Goal: Task Accomplishment & Management: Manage account settings

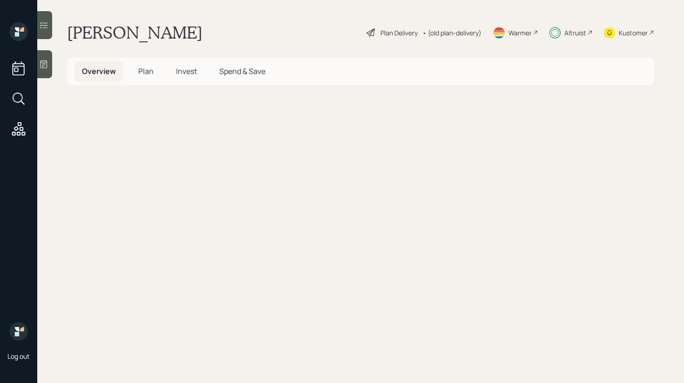
click at [46, 31] on div at bounding box center [44, 25] width 15 height 28
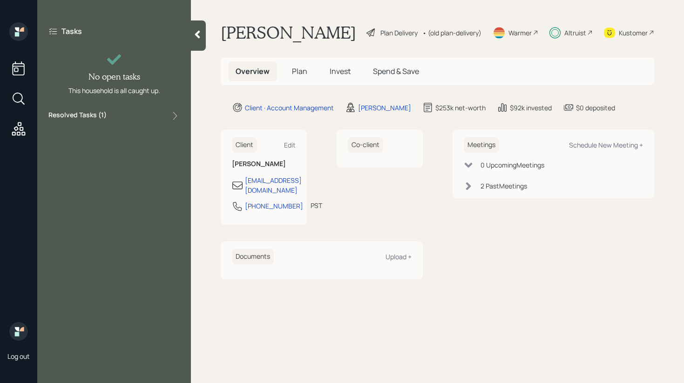
click at [146, 110] on div "Resolved Tasks ( 1 )" at bounding box center [113, 115] width 131 height 11
click at [294, 69] on span "Plan" at bounding box center [299, 71] width 15 height 10
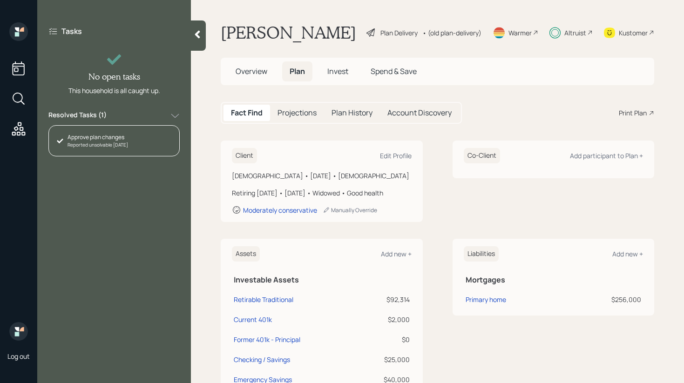
click at [315, 31] on h1 "[PERSON_NAME]" at bounding box center [289, 32] width 136 height 20
click at [211, 36] on main "[PERSON_NAME] Plan Delivery • (old plan-delivery) Warmer Altruist Kustomer Over…" at bounding box center [437, 191] width 493 height 383
click at [204, 36] on div at bounding box center [198, 35] width 15 height 30
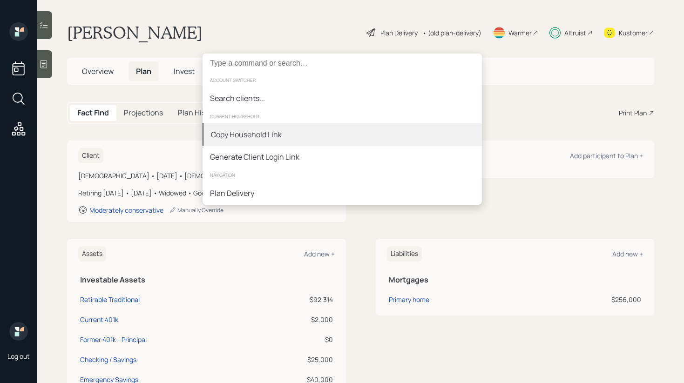
click at [301, 142] on div "Copy Household Link" at bounding box center [343, 134] width 280 height 22
